Goal: Find contact information: Find contact information

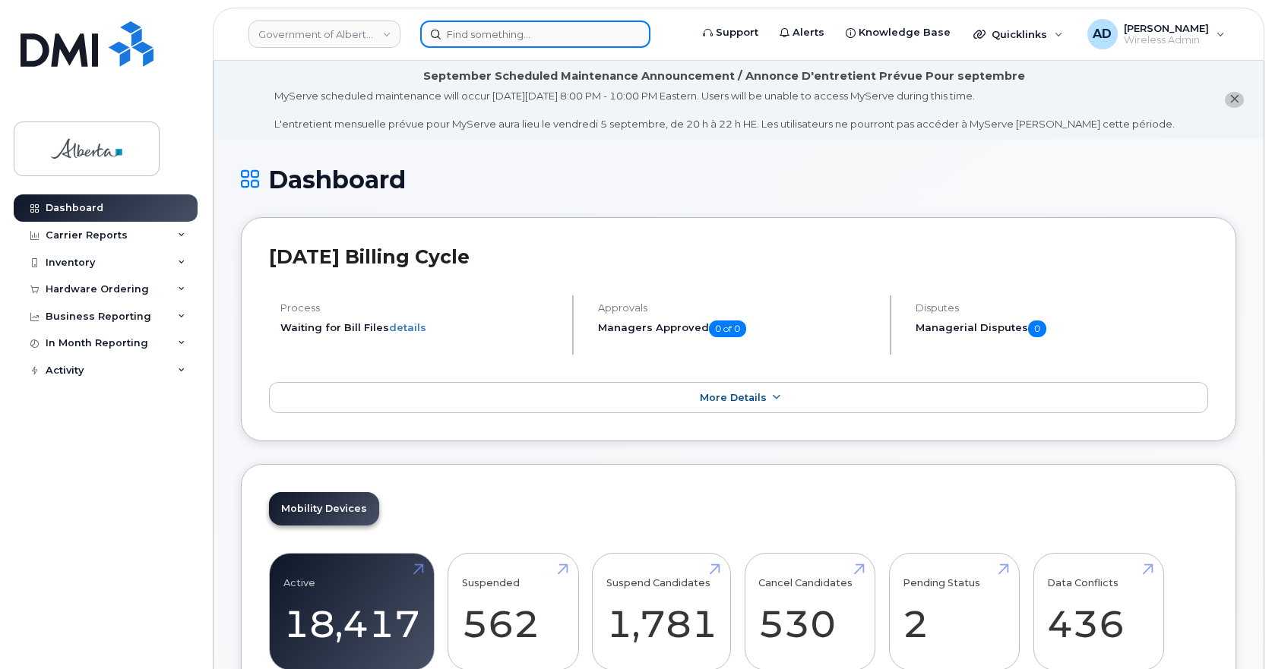
click at [447, 29] on input at bounding box center [535, 34] width 230 height 27
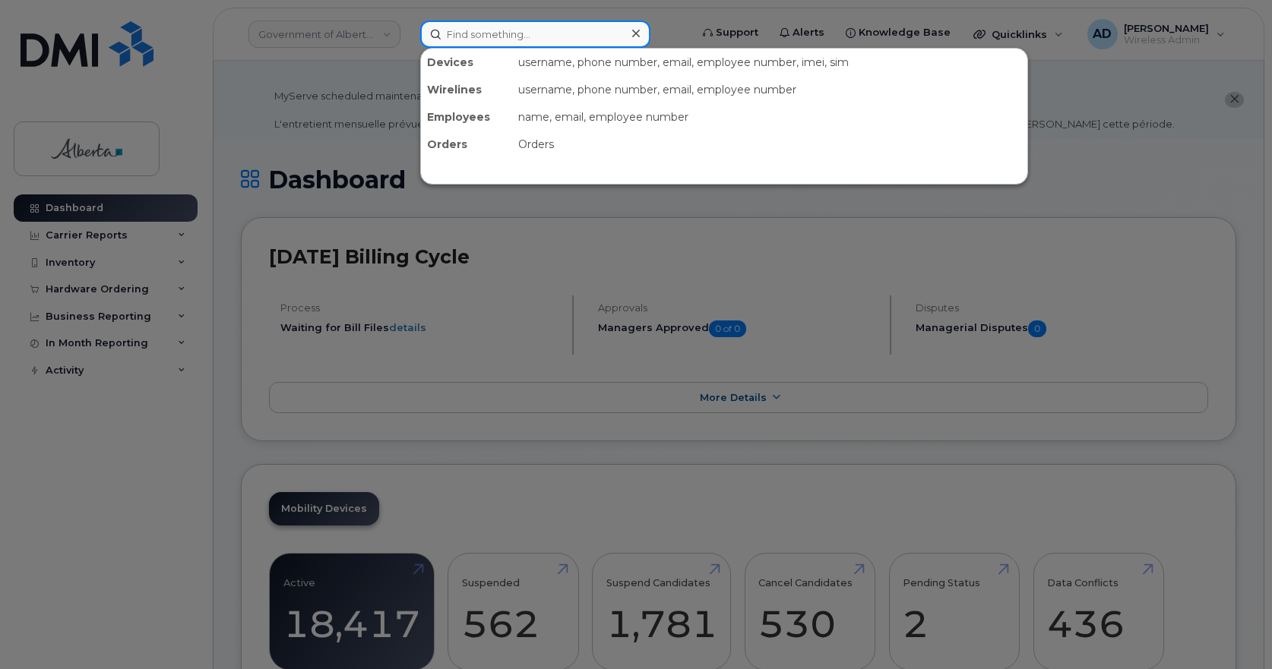
paste input "351168089617864"
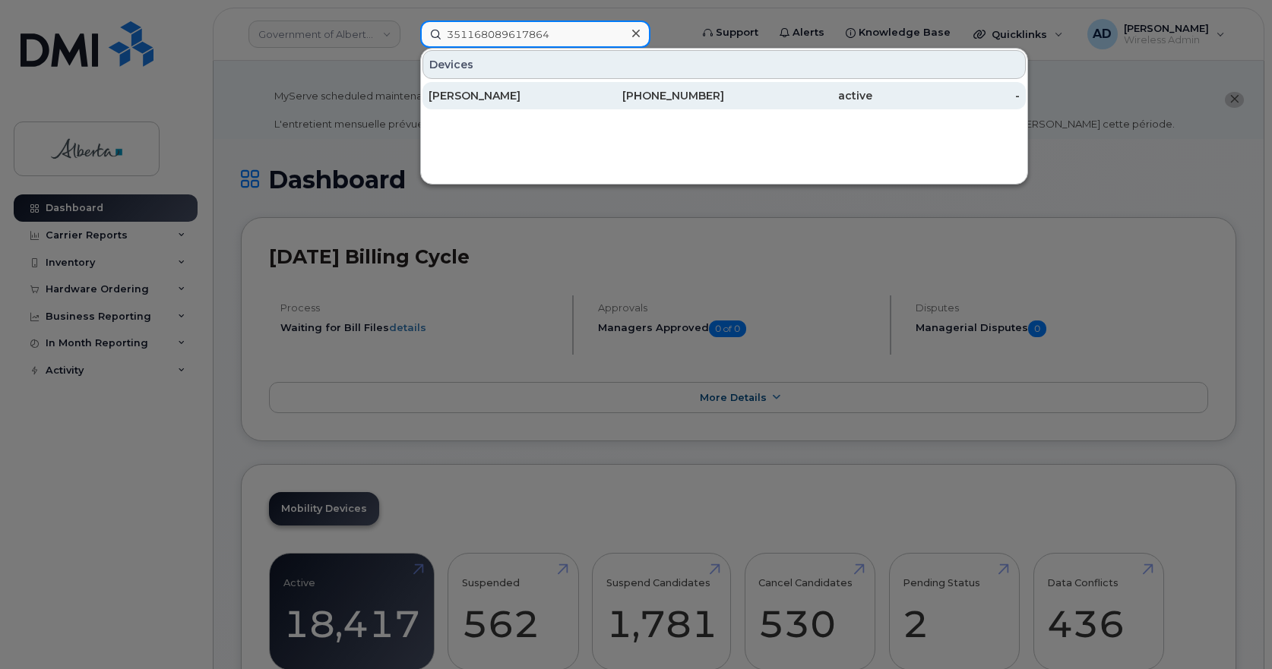
type input "351168089617864"
click at [478, 92] on div "[PERSON_NAME]" at bounding box center [503, 95] width 148 height 15
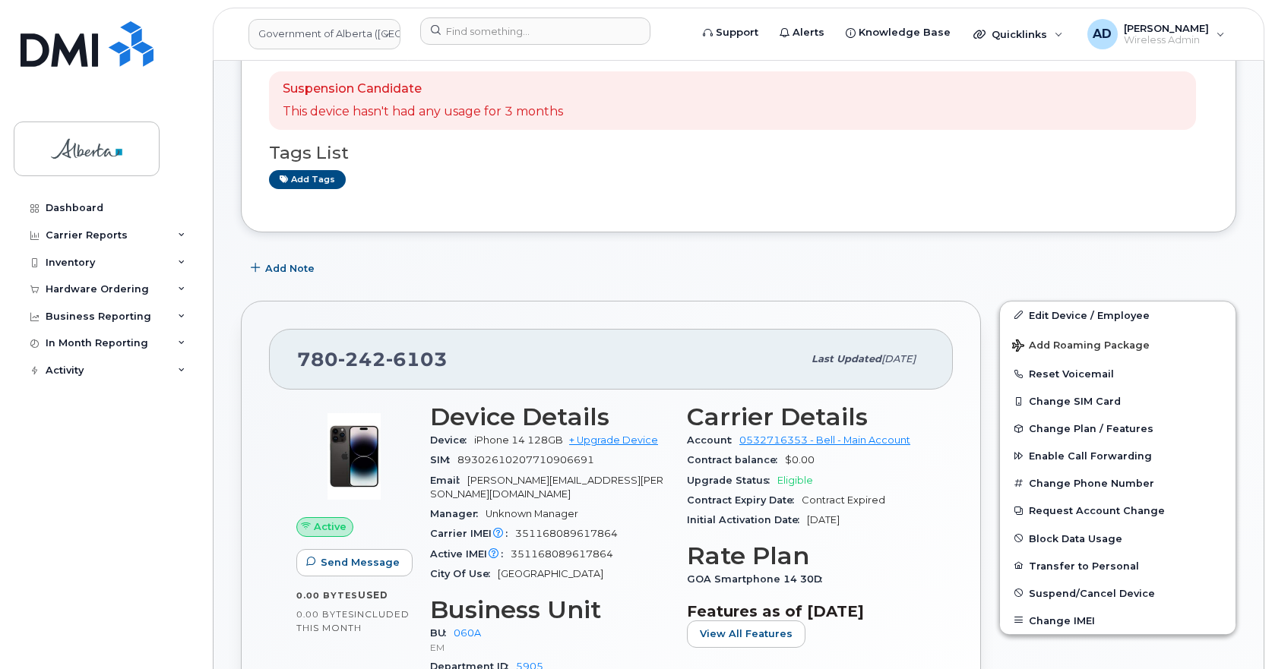
scroll to position [304, 0]
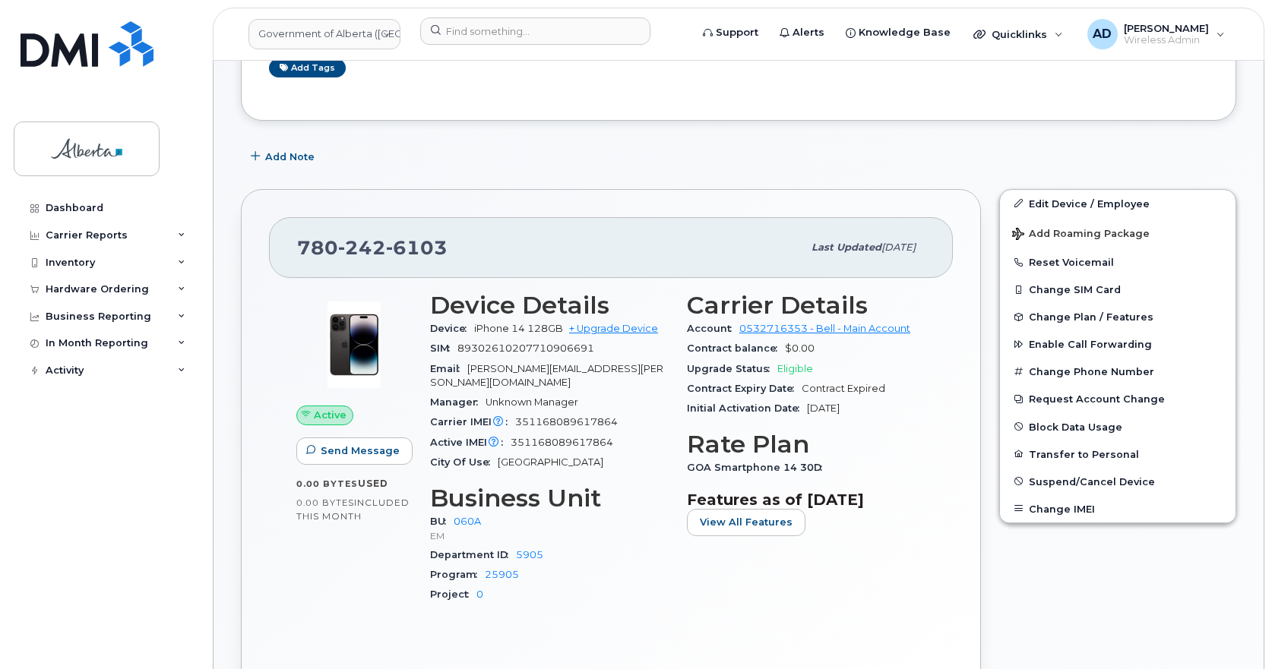
click at [574, 416] on span "351168089617864" at bounding box center [566, 421] width 103 height 11
copy span "351168089617864"
click at [410, 250] on span "6103" at bounding box center [417, 247] width 62 height 23
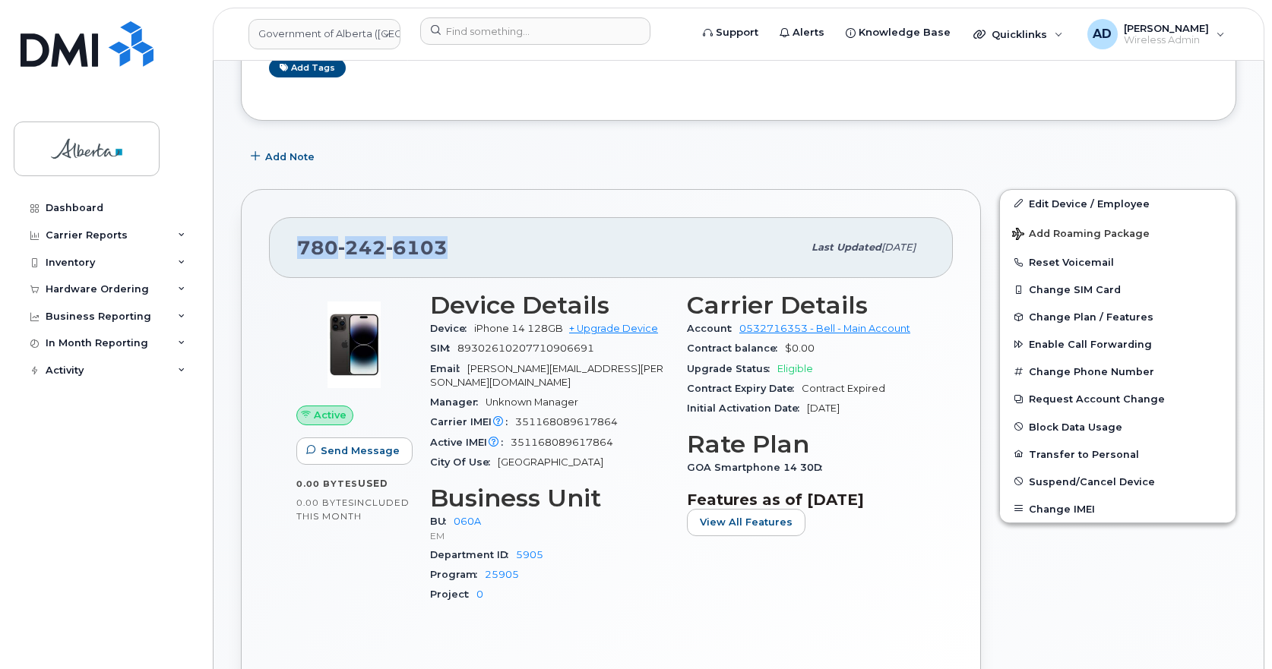
copy span "[PHONE_NUMBER]"
